Goal: Task Accomplishment & Management: Manage account settings

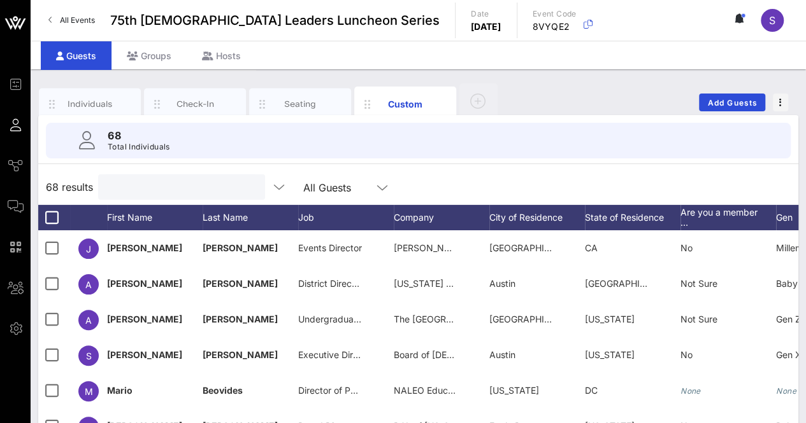
click at [557, 166] on div "68 Total Individuals 68 results All Guests First Name Last Name Job Company Cit…" at bounding box center [418, 363] width 760 height 497
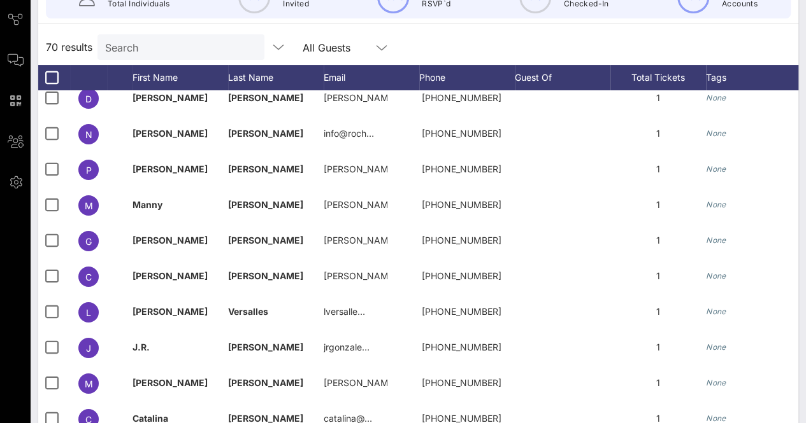
scroll to position [134, 0]
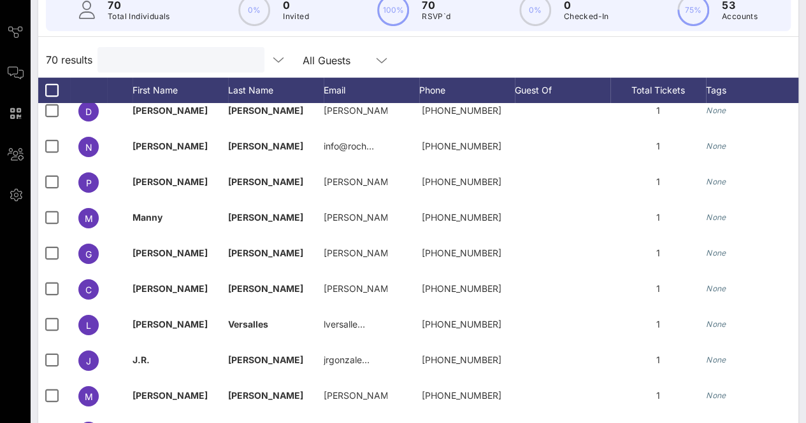
click at [155, 52] on input "text" at bounding box center [179, 60] width 149 height 17
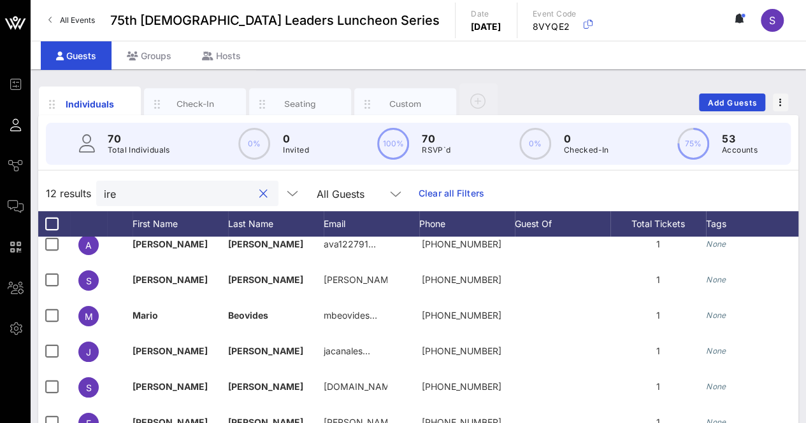
scroll to position [55, 0]
type input "i"
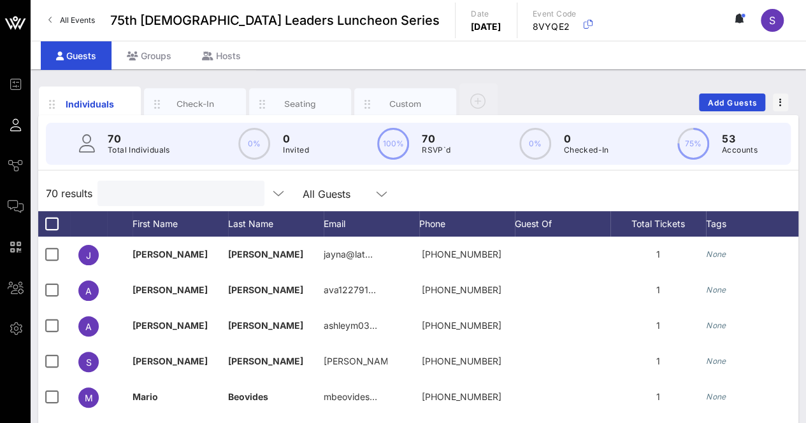
click at [201, 188] on input "text" at bounding box center [179, 193] width 149 height 17
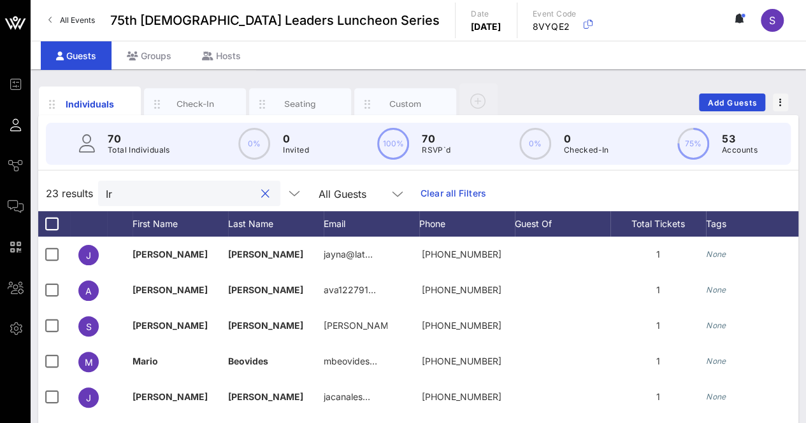
type input "I"
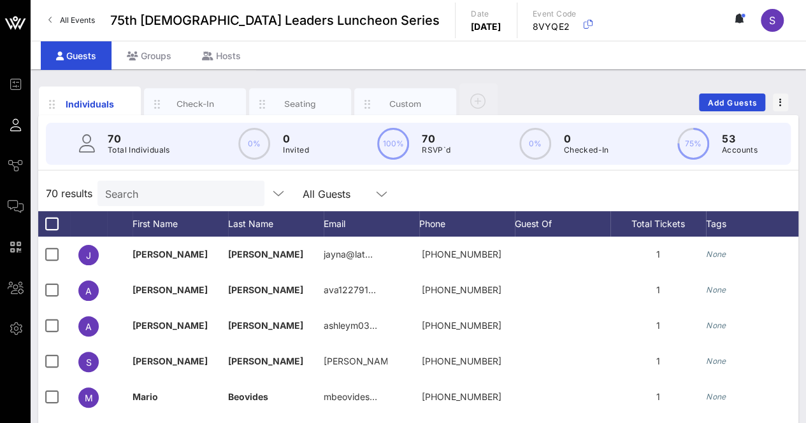
click at [453, 166] on div "70 Total Individuals 0% 0 Invited 100% 70 RSVP`d 0% 0 Checked-In 75% 53 Accounts" at bounding box center [418, 143] width 775 height 57
click at [441, 185] on div "70 results Search All Guests" at bounding box center [418, 194] width 760 height 36
click at [192, 197] on input "Search" at bounding box center [179, 193] width 149 height 17
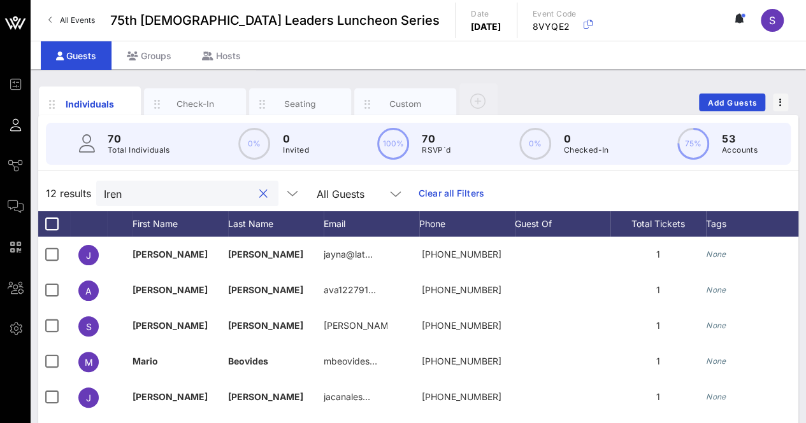
type input "[PERSON_NAME]"
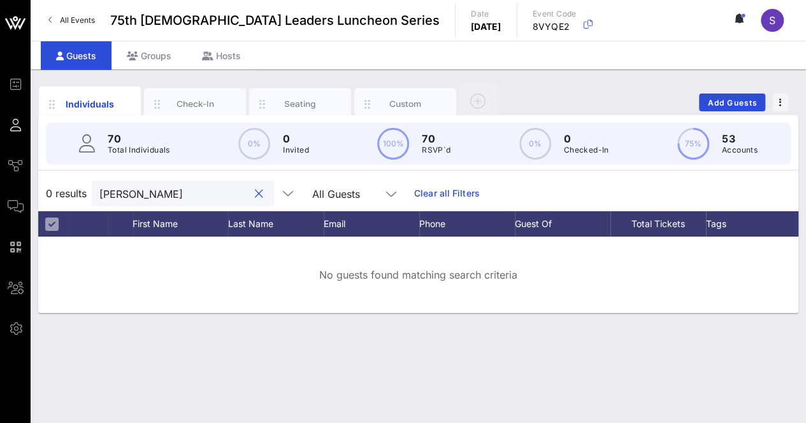
click at [255, 192] on button "clear icon" at bounding box center [259, 194] width 8 height 13
type input "T"
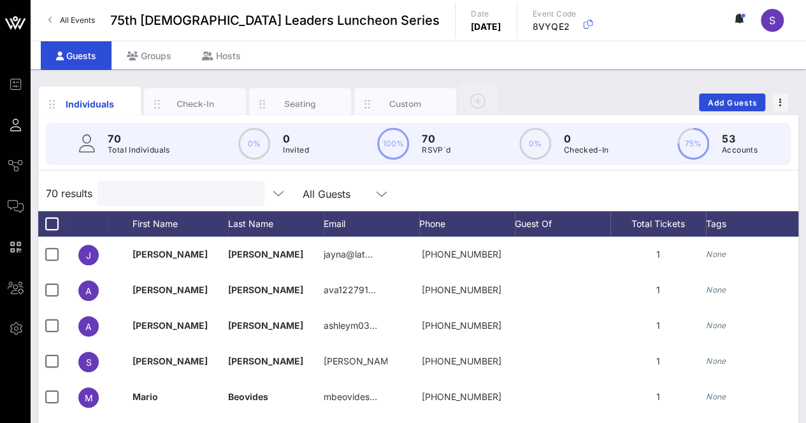
drag, startPoint x: 517, startPoint y: 186, endPoint x: 522, endPoint y: 192, distance: 7.7
click at [516, 187] on div "70 results All Guests" at bounding box center [418, 194] width 760 height 36
click at [204, 201] on input "Search" at bounding box center [179, 193] width 149 height 17
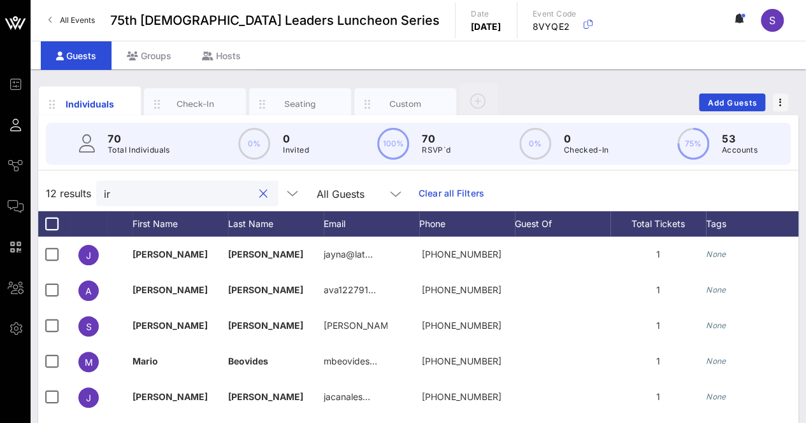
type input "i"
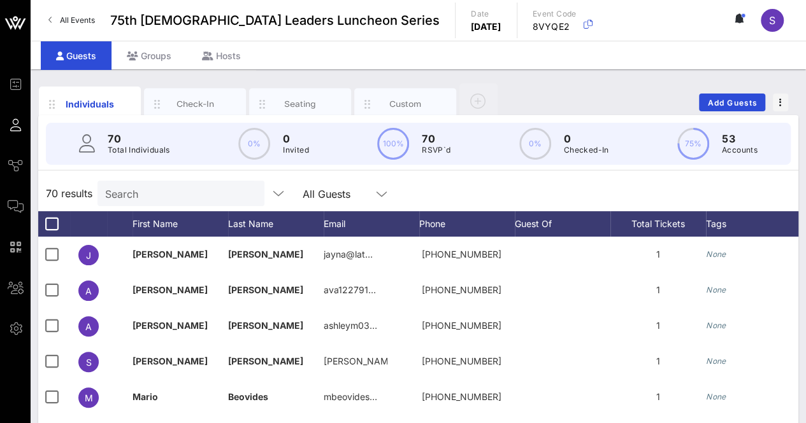
click at [406, 178] on div "70 results Search All Guests" at bounding box center [418, 194] width 760 height 36
click at [162, 192] on input "text" at bounding box center [179, 193] width 149 height 17
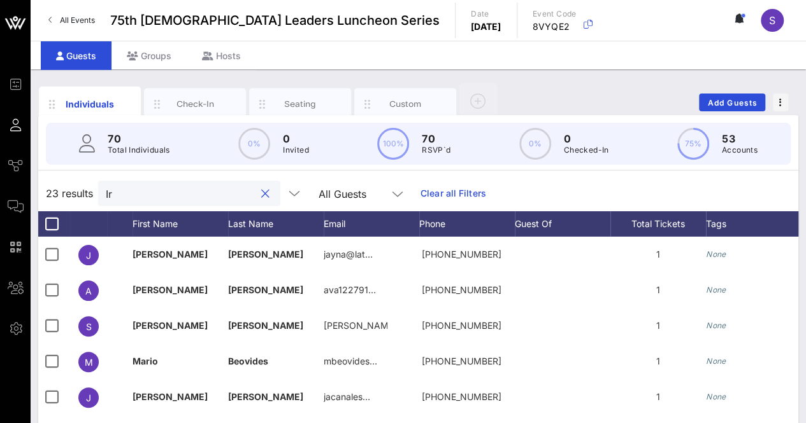
type input "I"
type input "i"
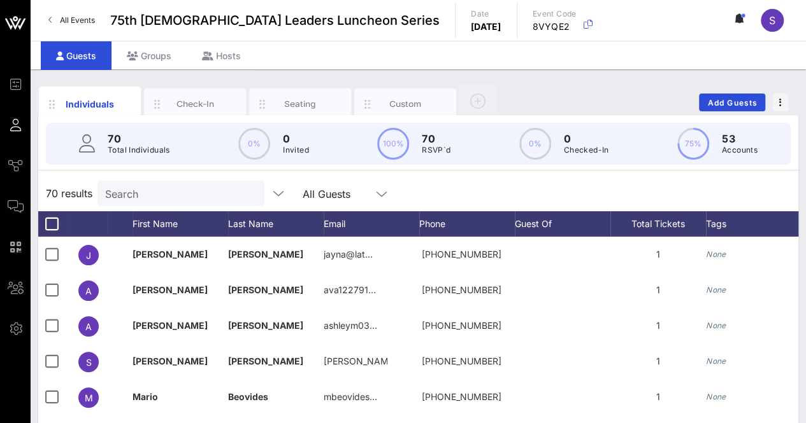
click at [504, 181] on div "70 results Search All Guests" at bounding box center [418, 194] width 760 height 36
